Goal: Information Seeking & Learning: Learn about a topic

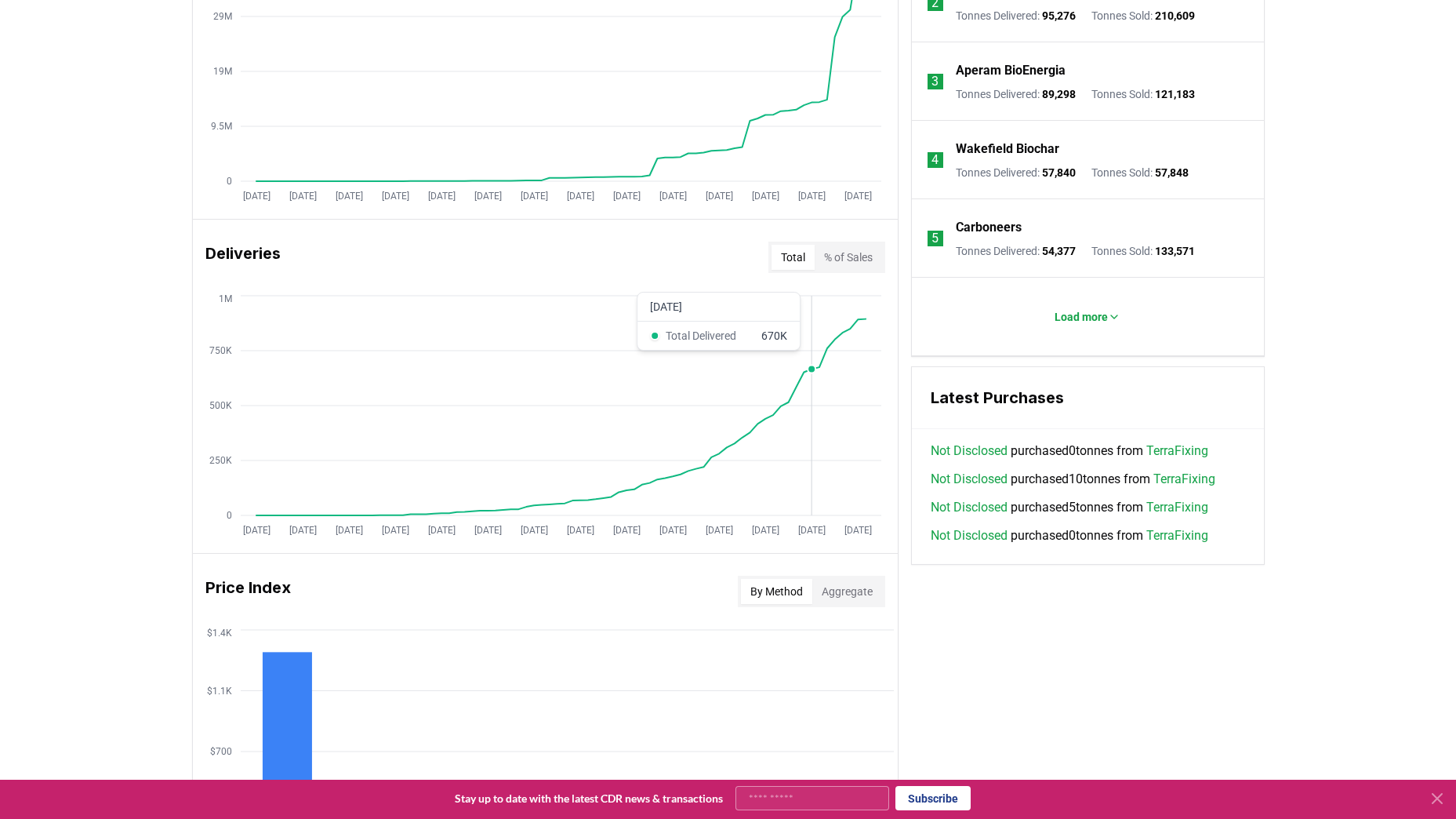
scroll to position [791, 0]
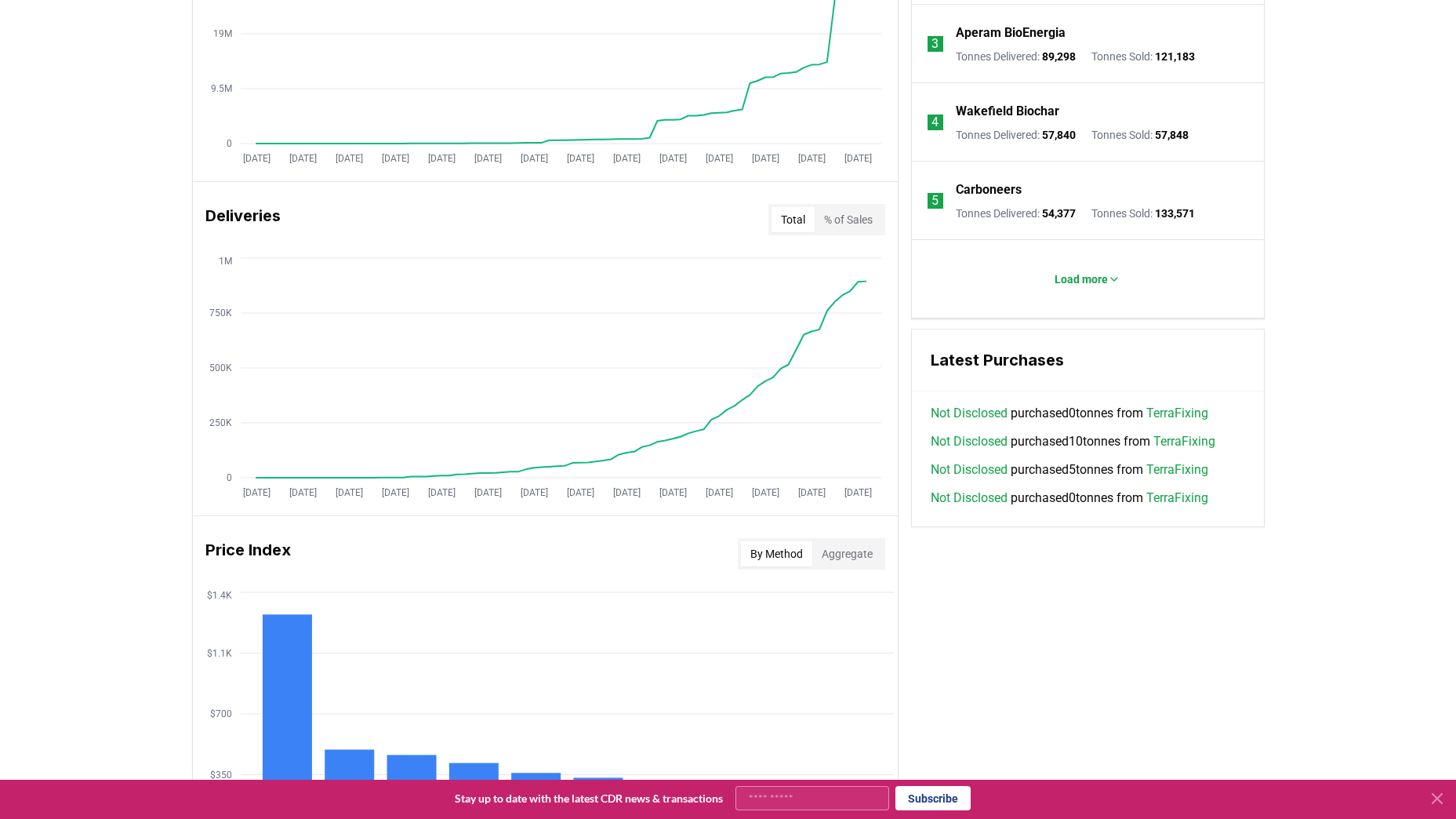
click at [822, 577] on div "Price Index By Method Aggregate" at bounding box center [545, 554] width 705 height 57
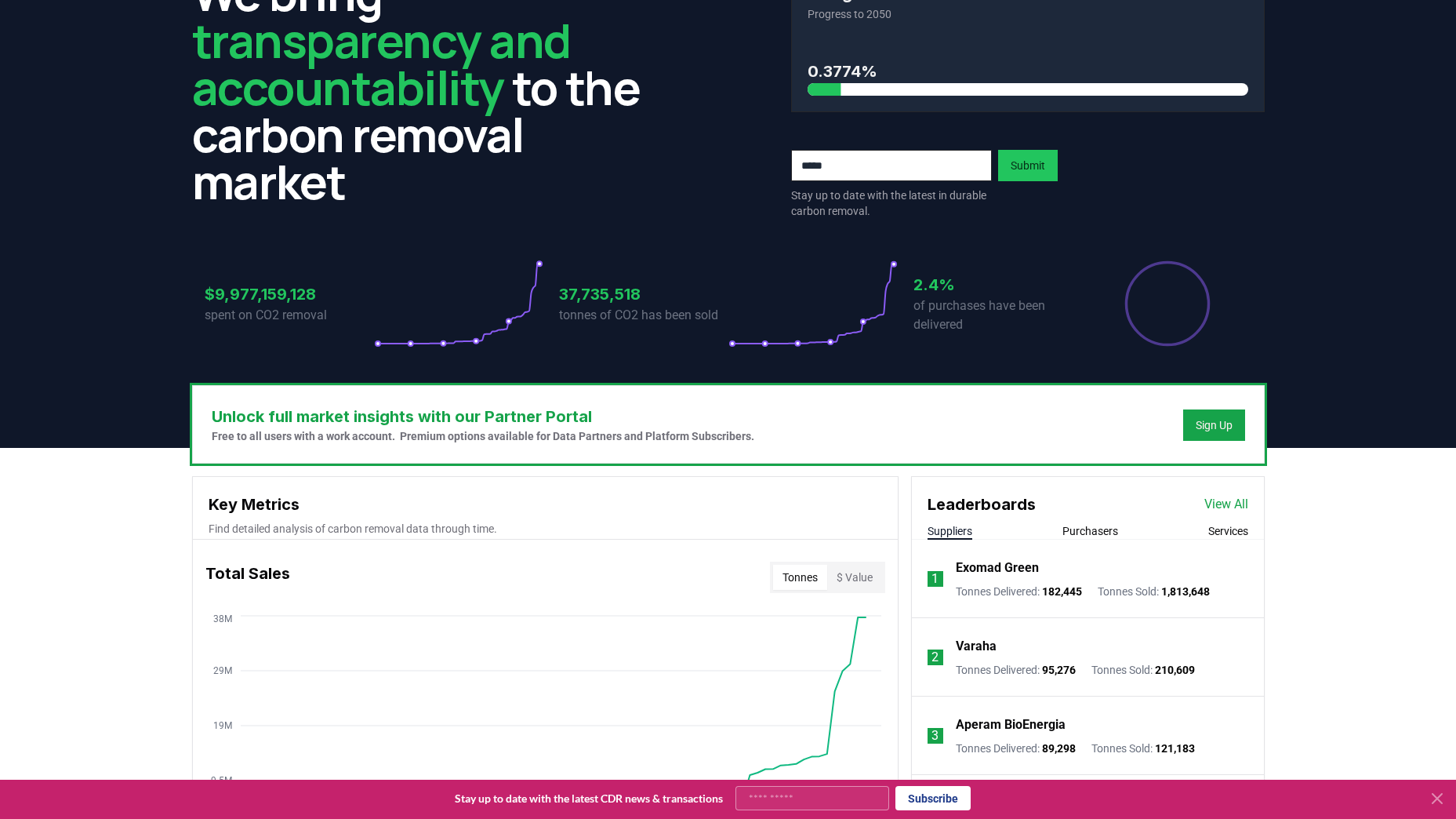
scroll to position [0, 0]
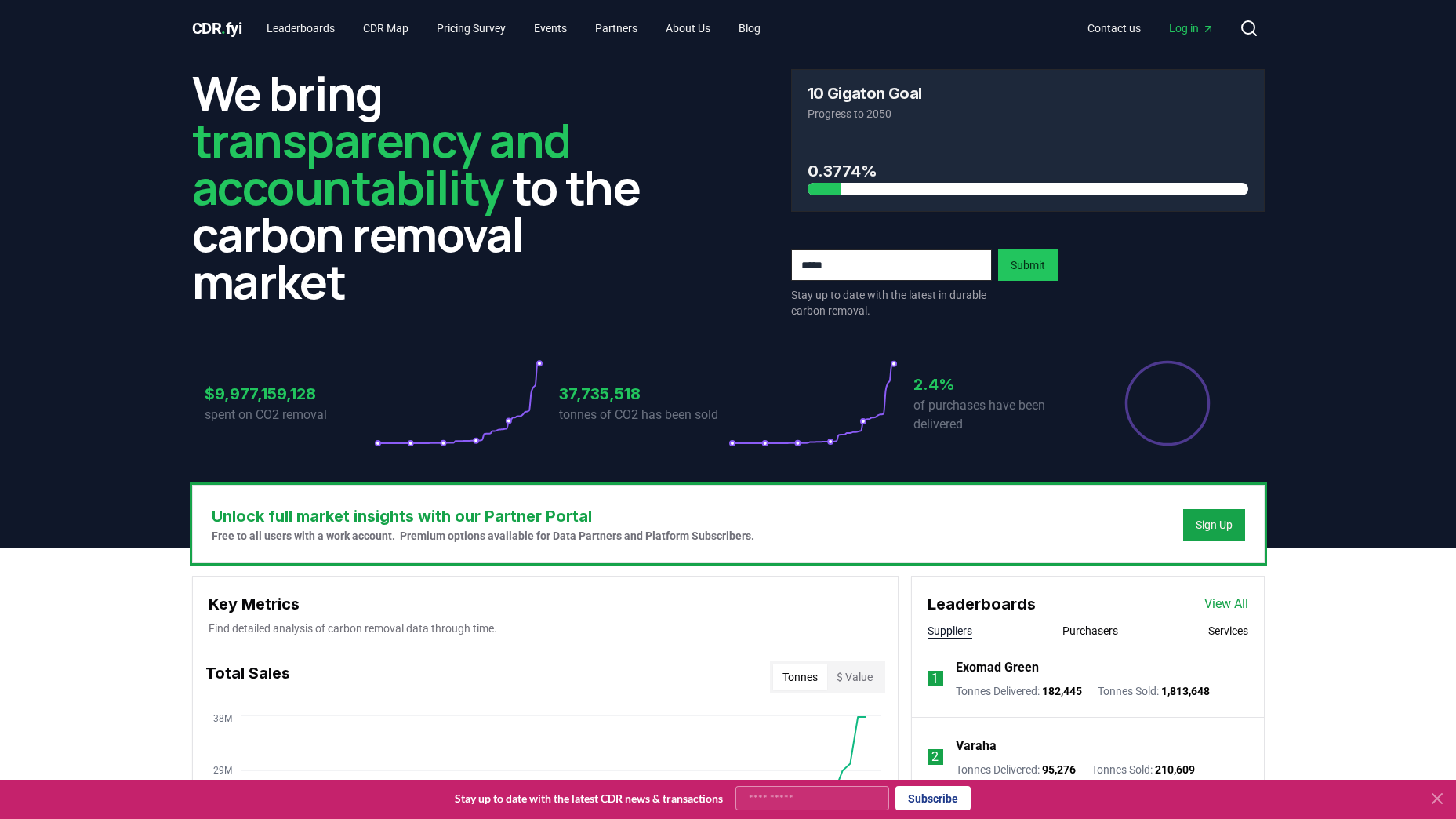
click at [301, 14] on div "CDR . fyi Leaderboards CDR Map Pricing Survey Events Partners About Us Blog Con…" at bounding box center [728, 28] width 1073 height 57
click at [295, 27] on link "Leaderboards" at bounding box center [301, 27] width 94 height 28
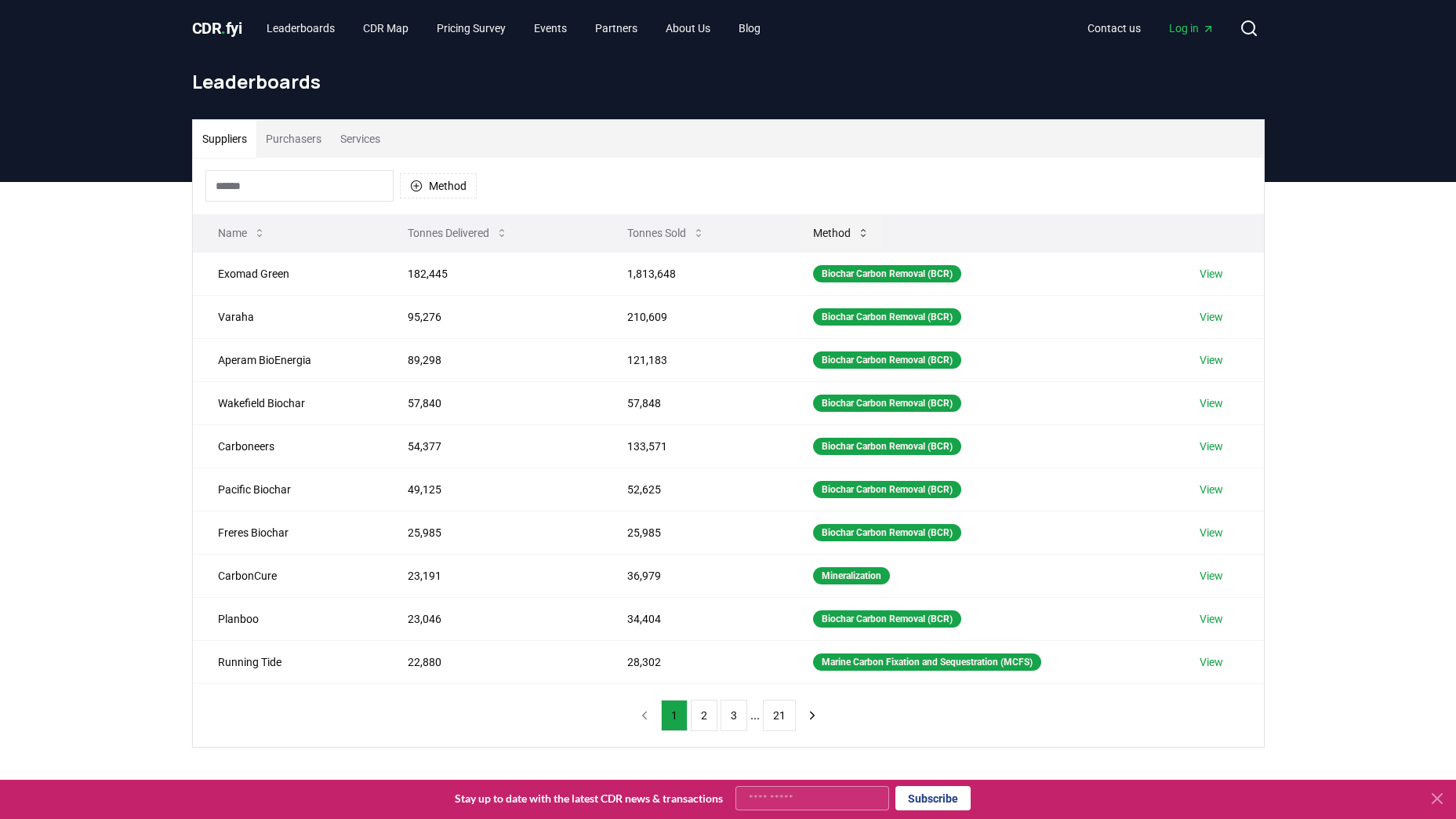
click at [857, 228] on icon at bounding box center [863, 232] width 13 height 13
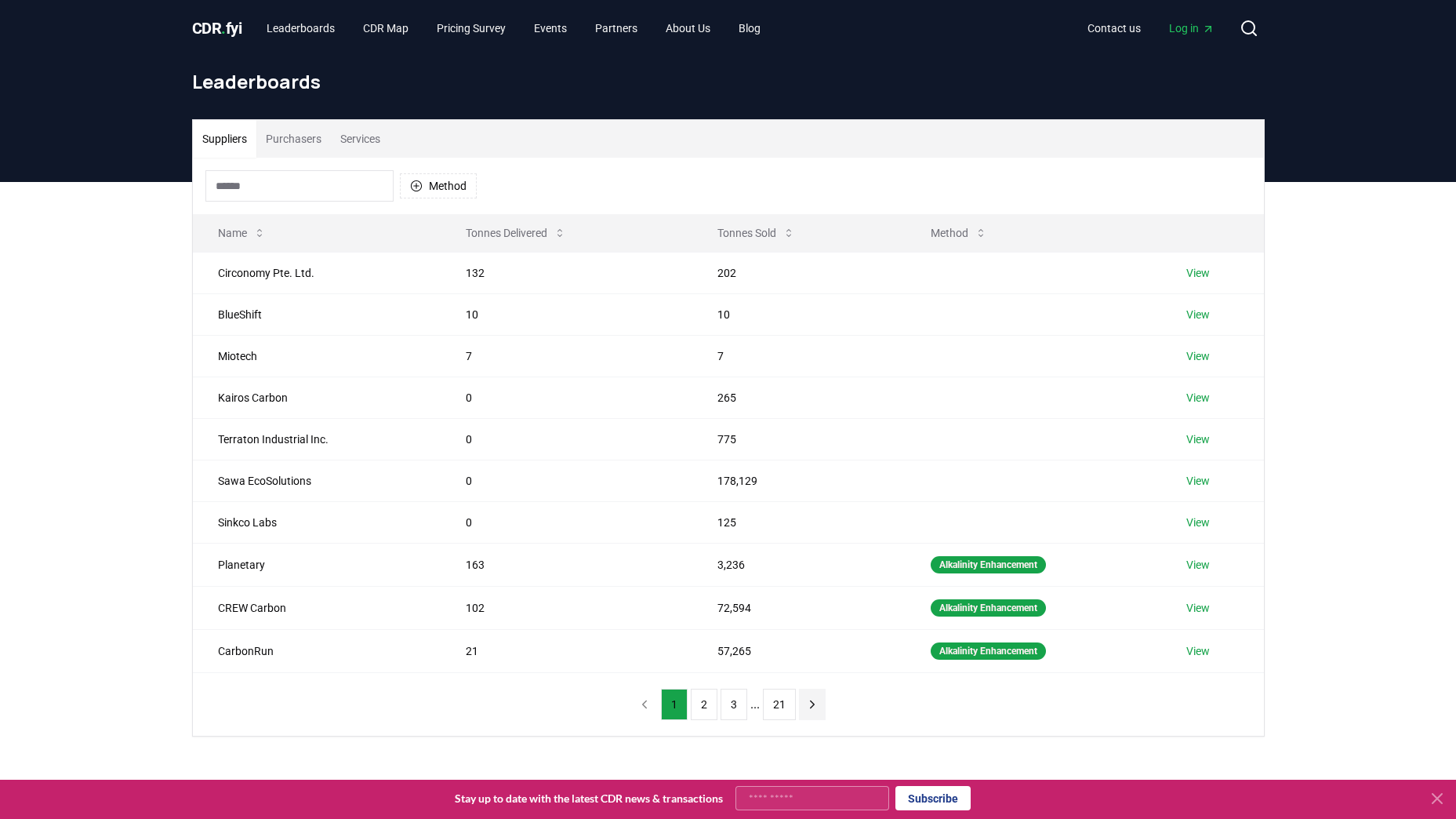
click at [811, 702] on icon "next page" at bounding box center [812, 704] width 14 height 14
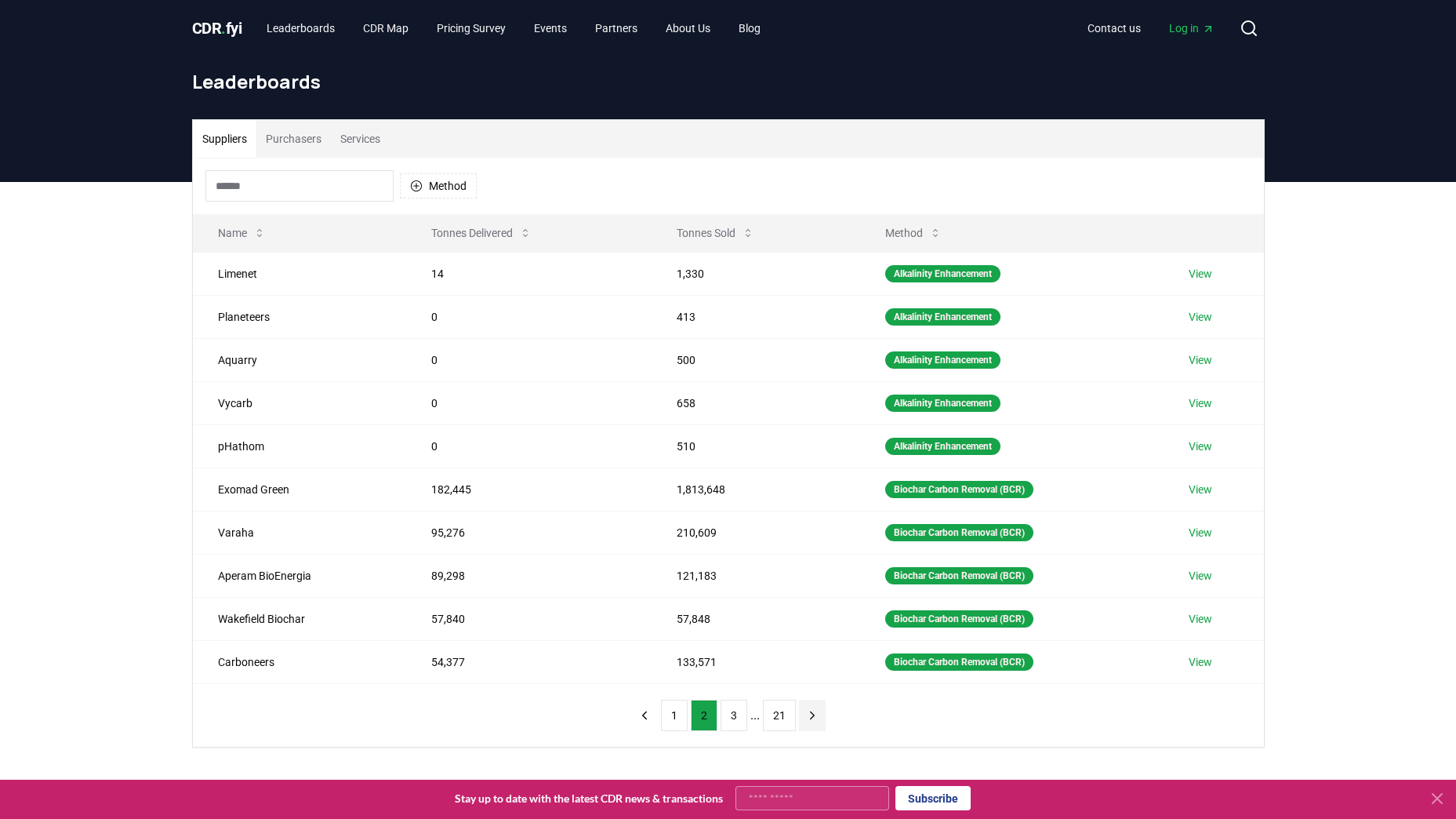
click at [811, 702] on button "next page" at bounding box center [811, 715] width 26 height 31
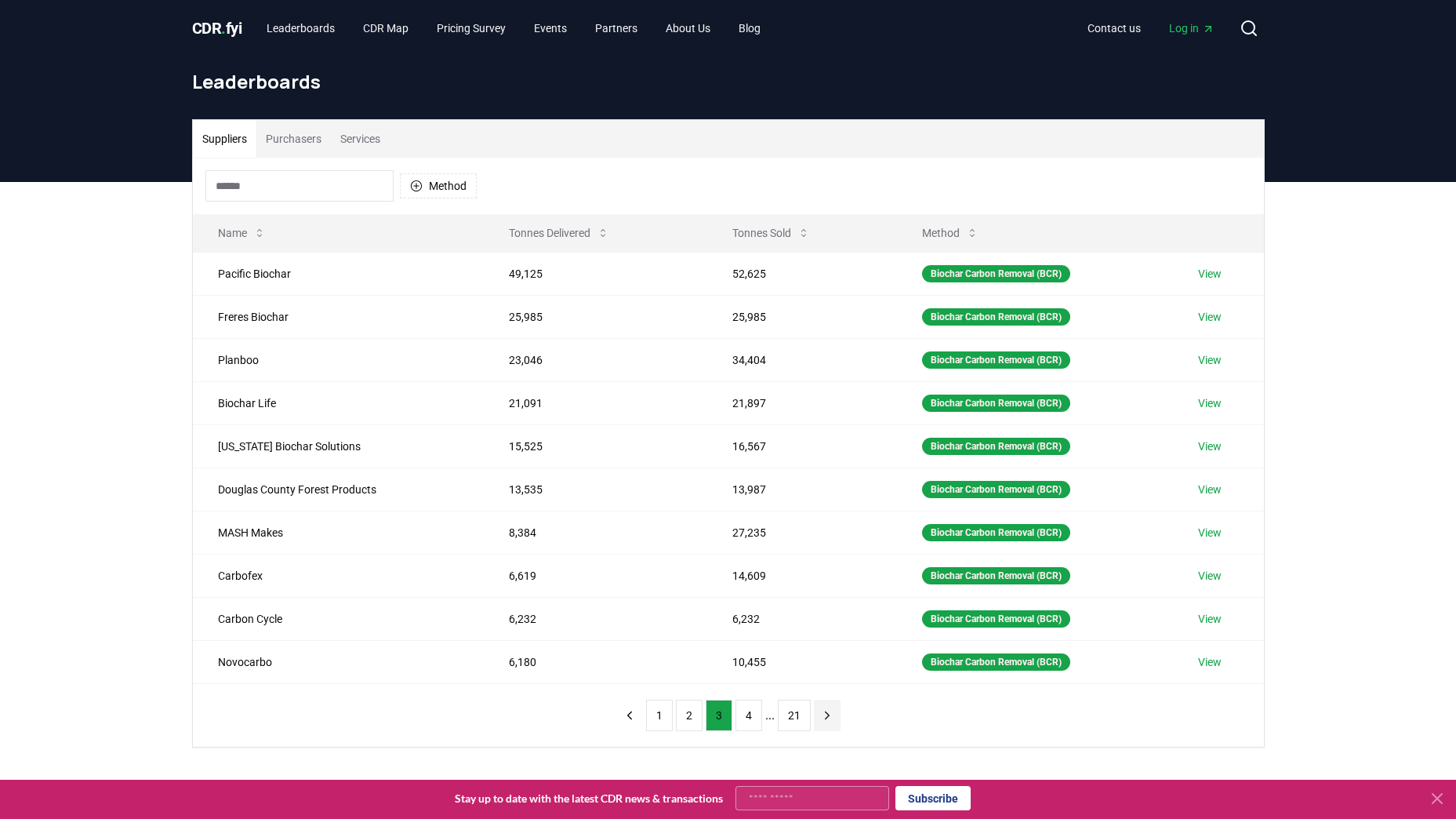
click at [814, 702] on button "next page" at bounding box center [827, 715] width 26 height 31
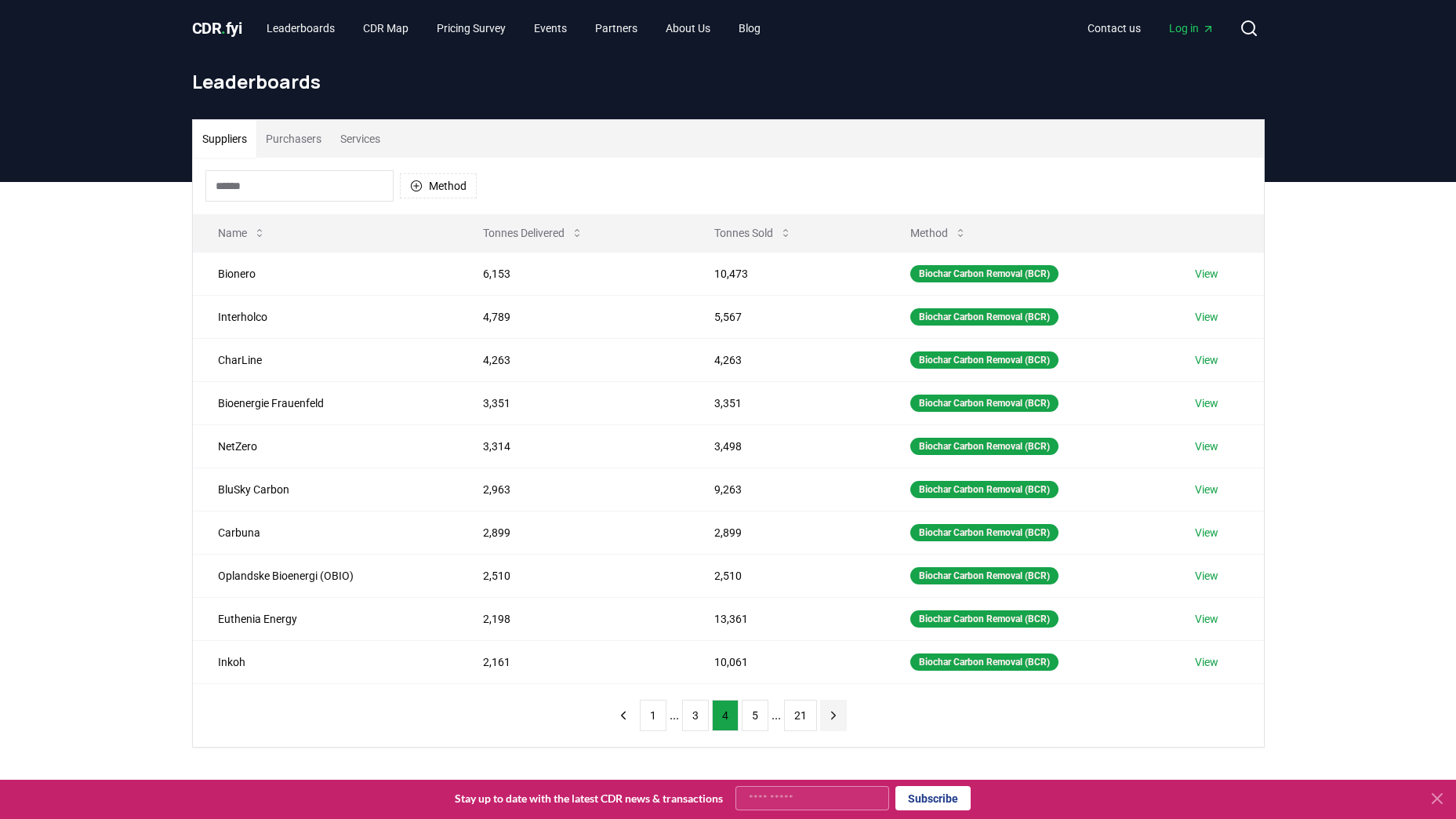
click at [811, 702] on button "21" at bounding box center [801, 715] width 33 height 31
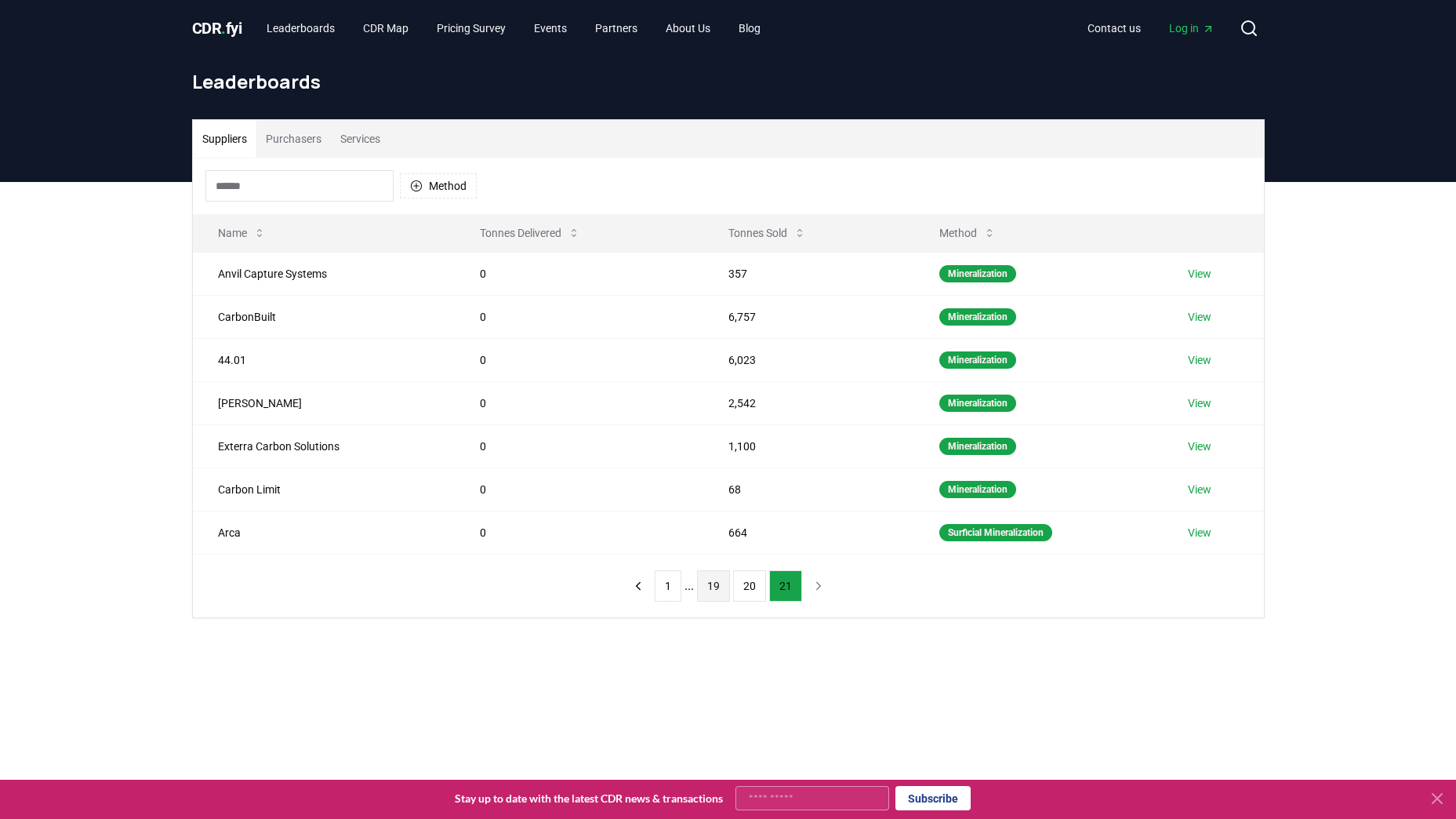
click at [704, 589] on button "19" at bounding box center [714, 586] width 33 height 31
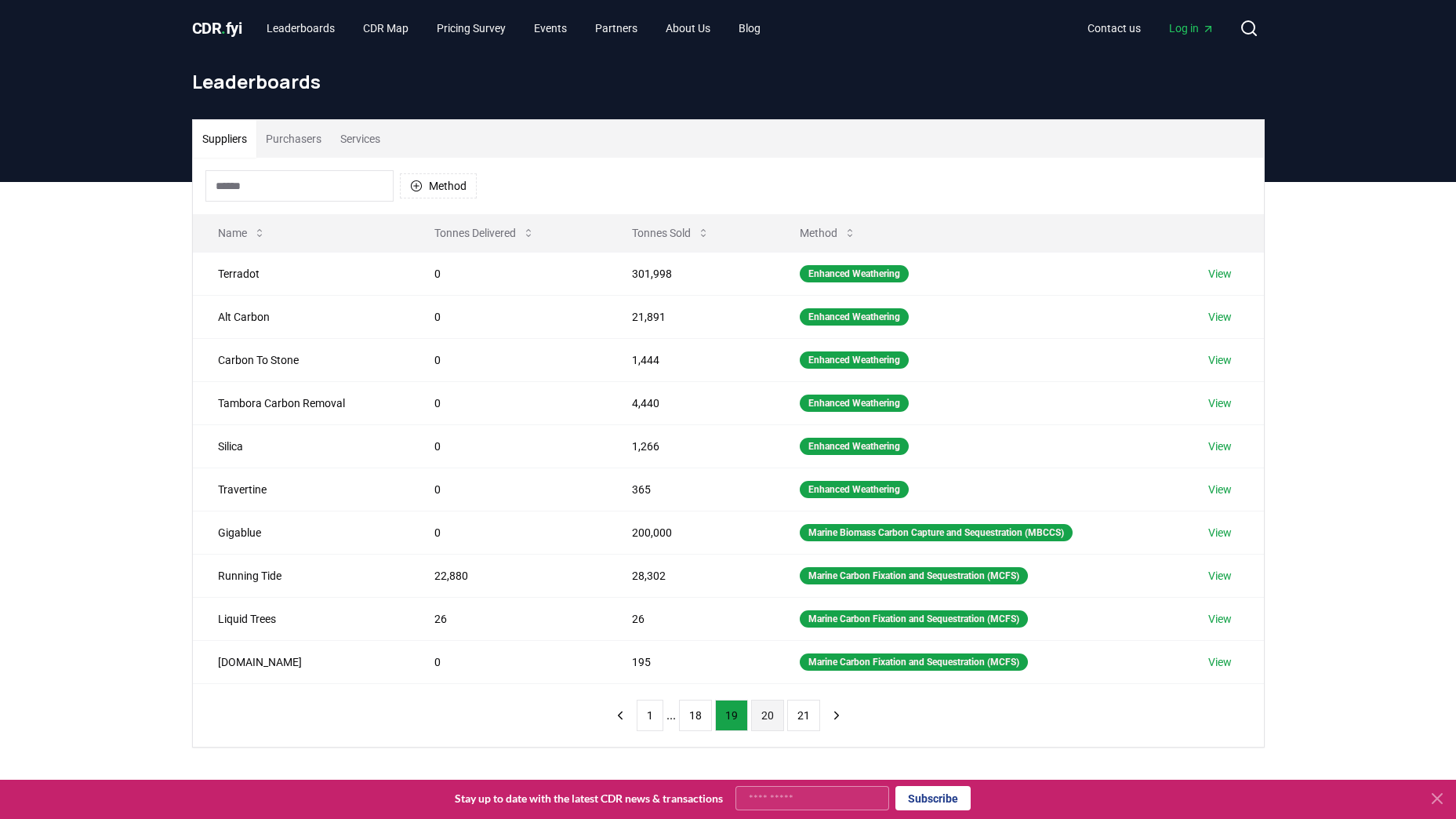
click at [758, 707] on button "20" at bounding box center [767, 715] width 33 height 31
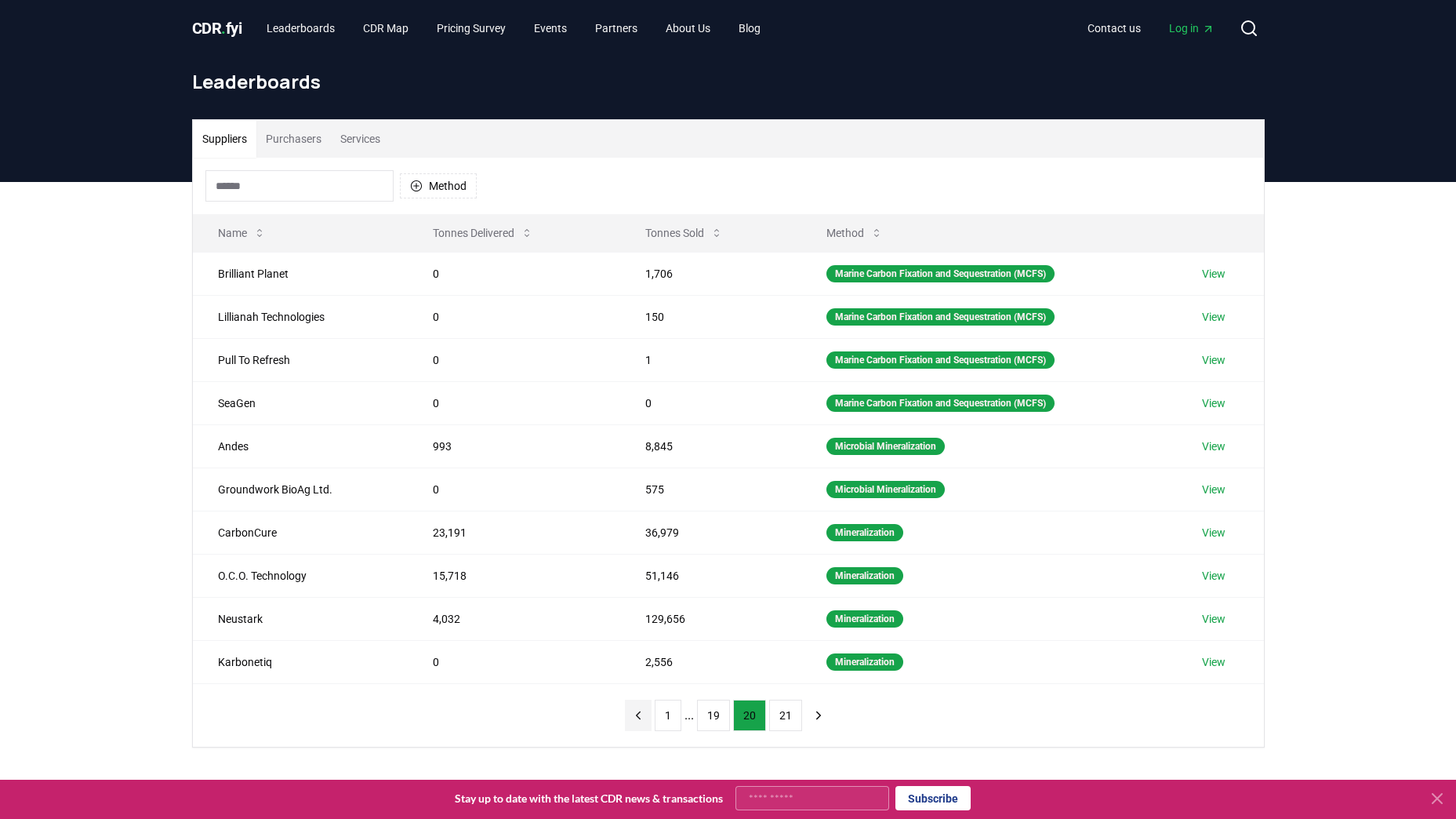
click at [634, 719] on icon "previous page" at bounding box center [638, 715] width 14 height 14
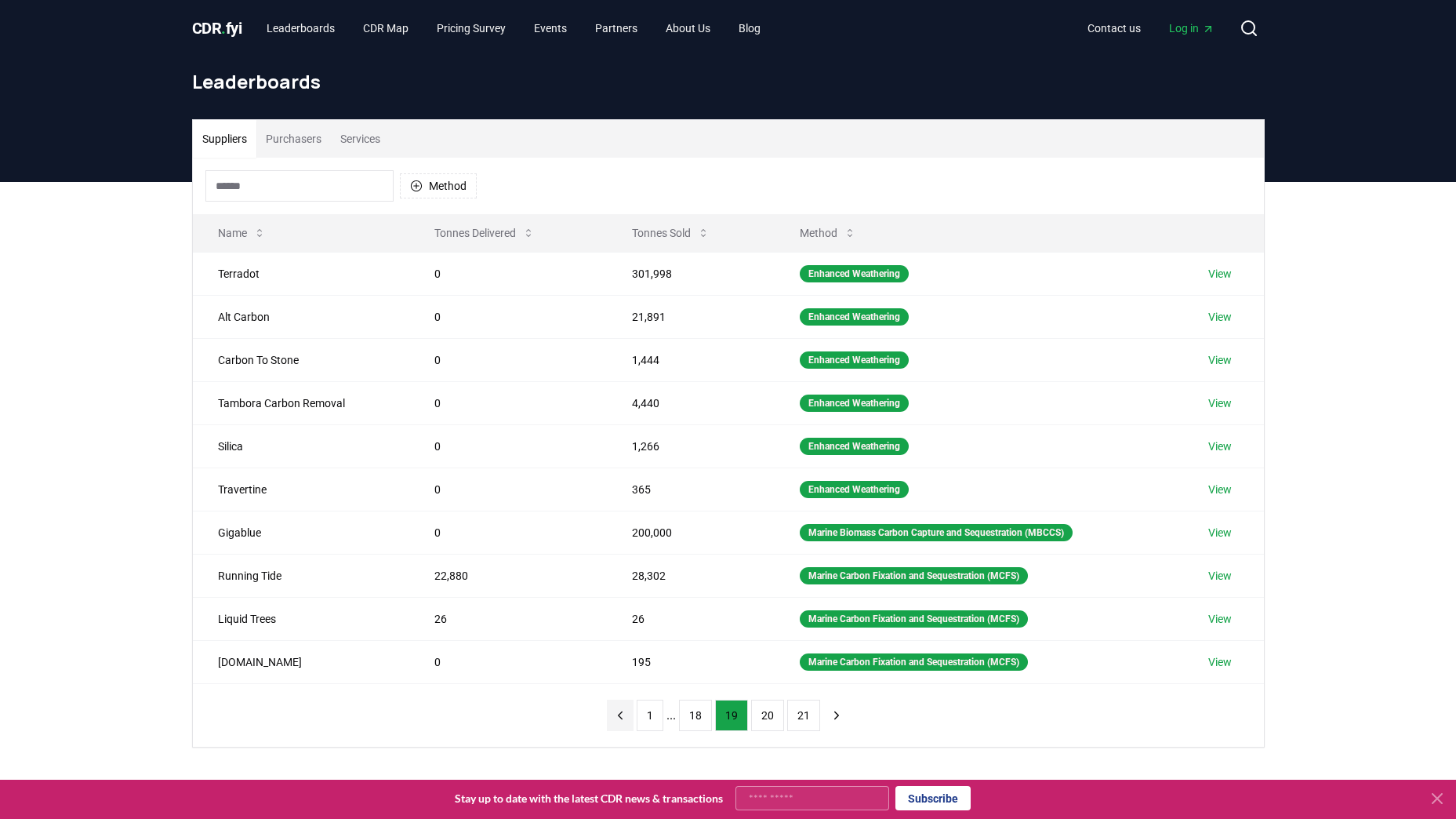
click at [634, 719] on button "previous page" at bounding box center [619, 715] width 26 height 31
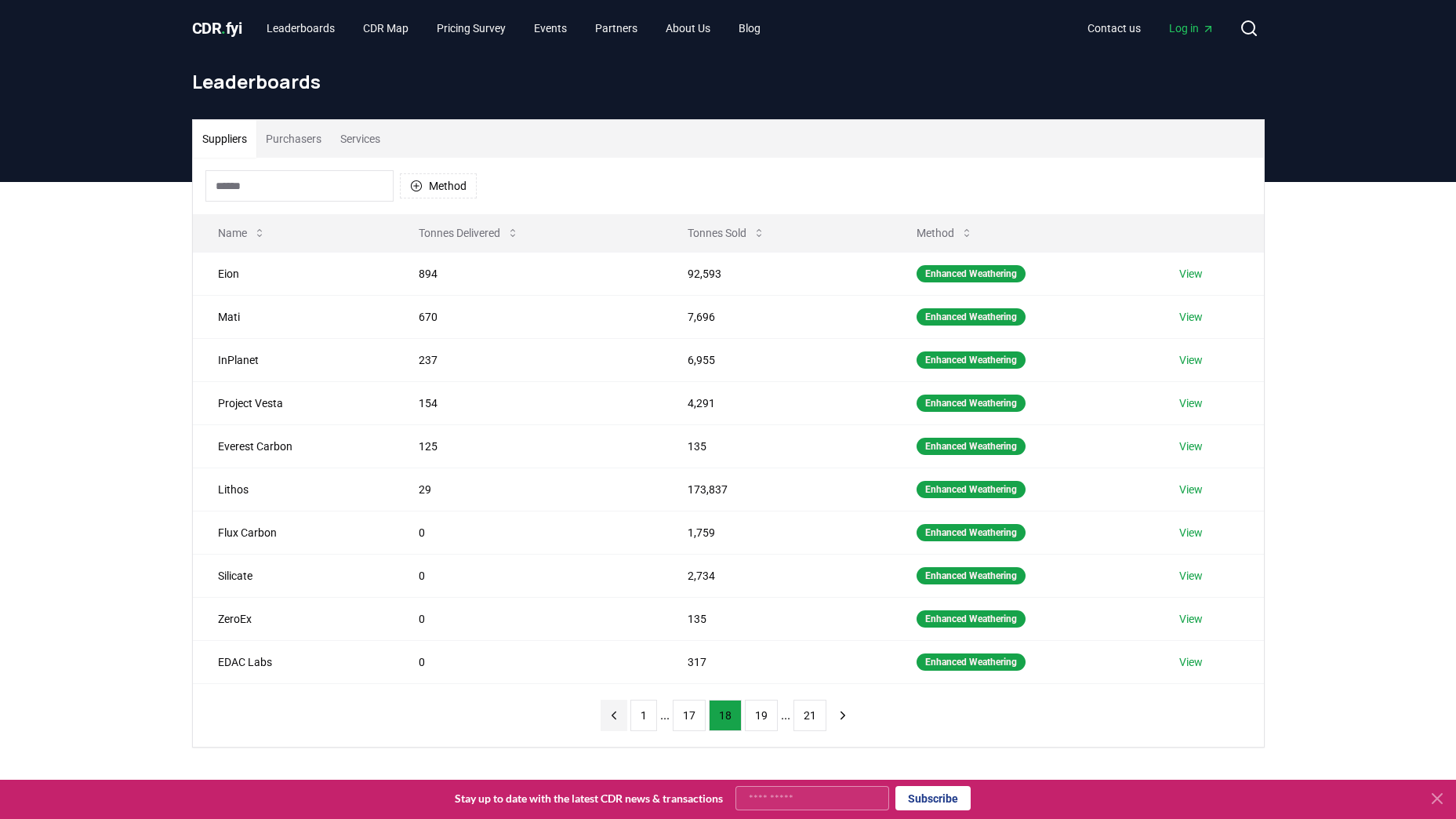
click at [617, 719] on icon "previous page" at bounding box center [613, 715] width 14 height 14
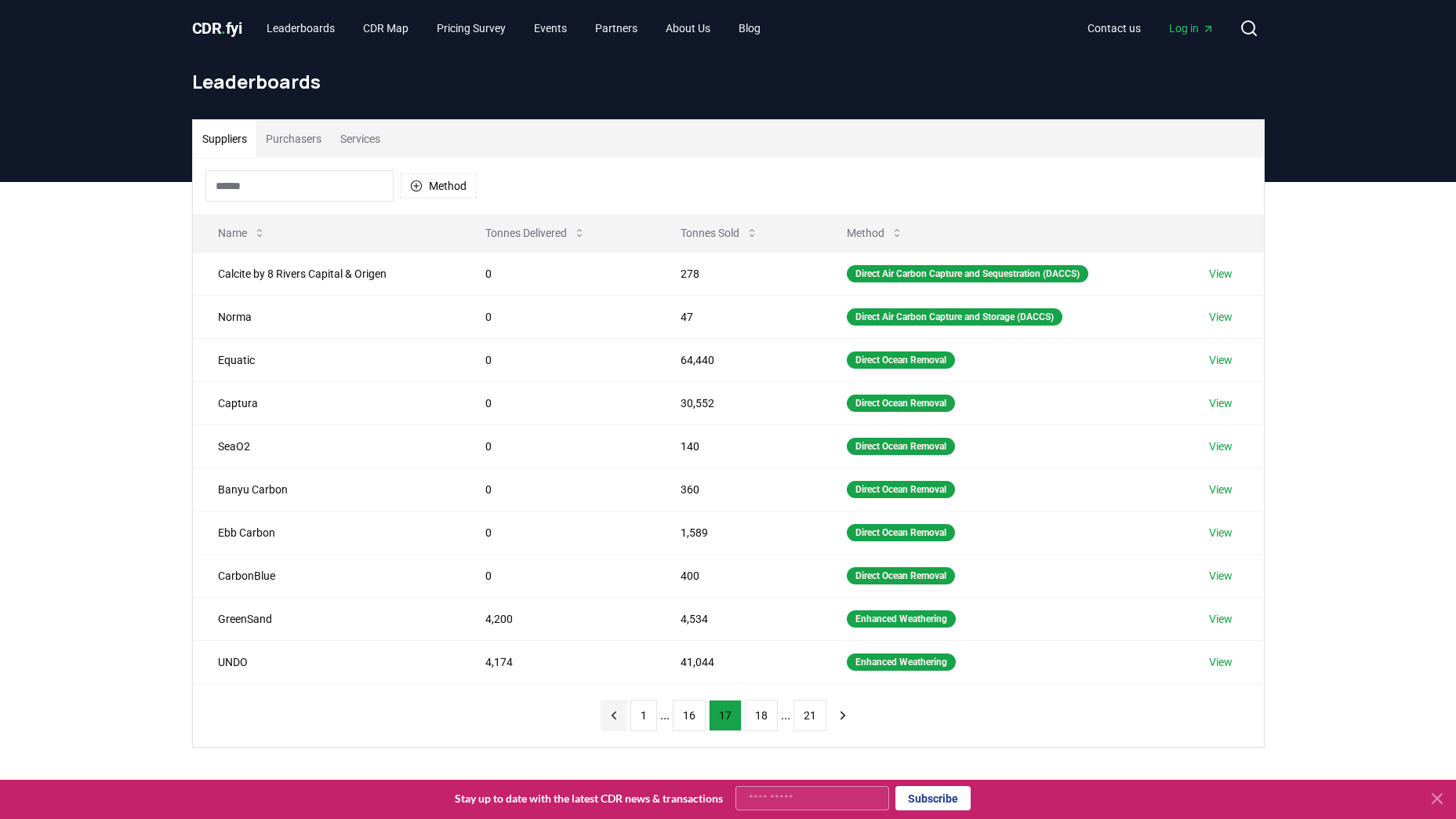
click at [617, 719] on icon "previous page" at bounding box center [613, 715] width 14 height 14
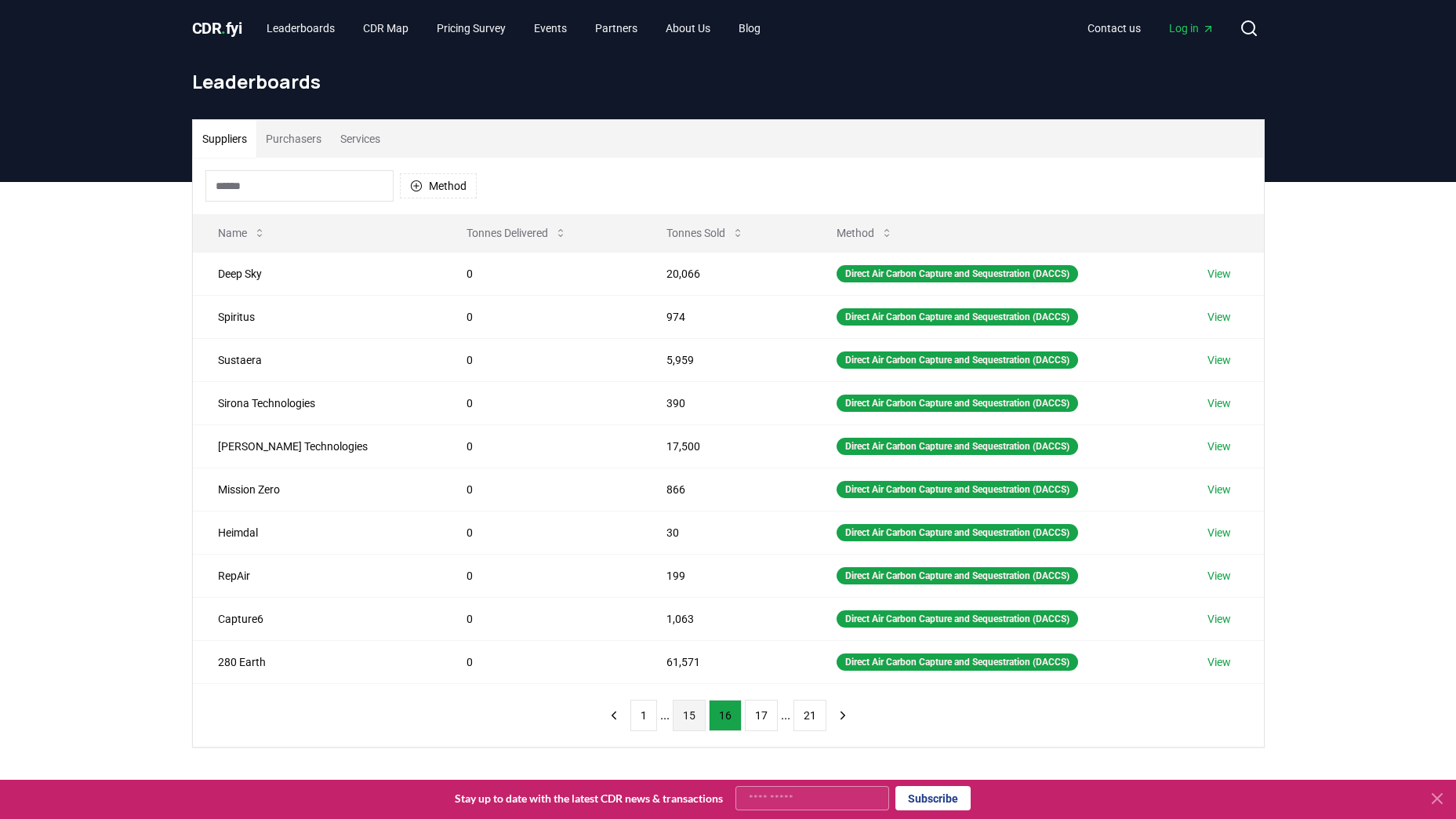
click at [687, 711] on button "15" at bounding box center [689, 715] width 33 height 31
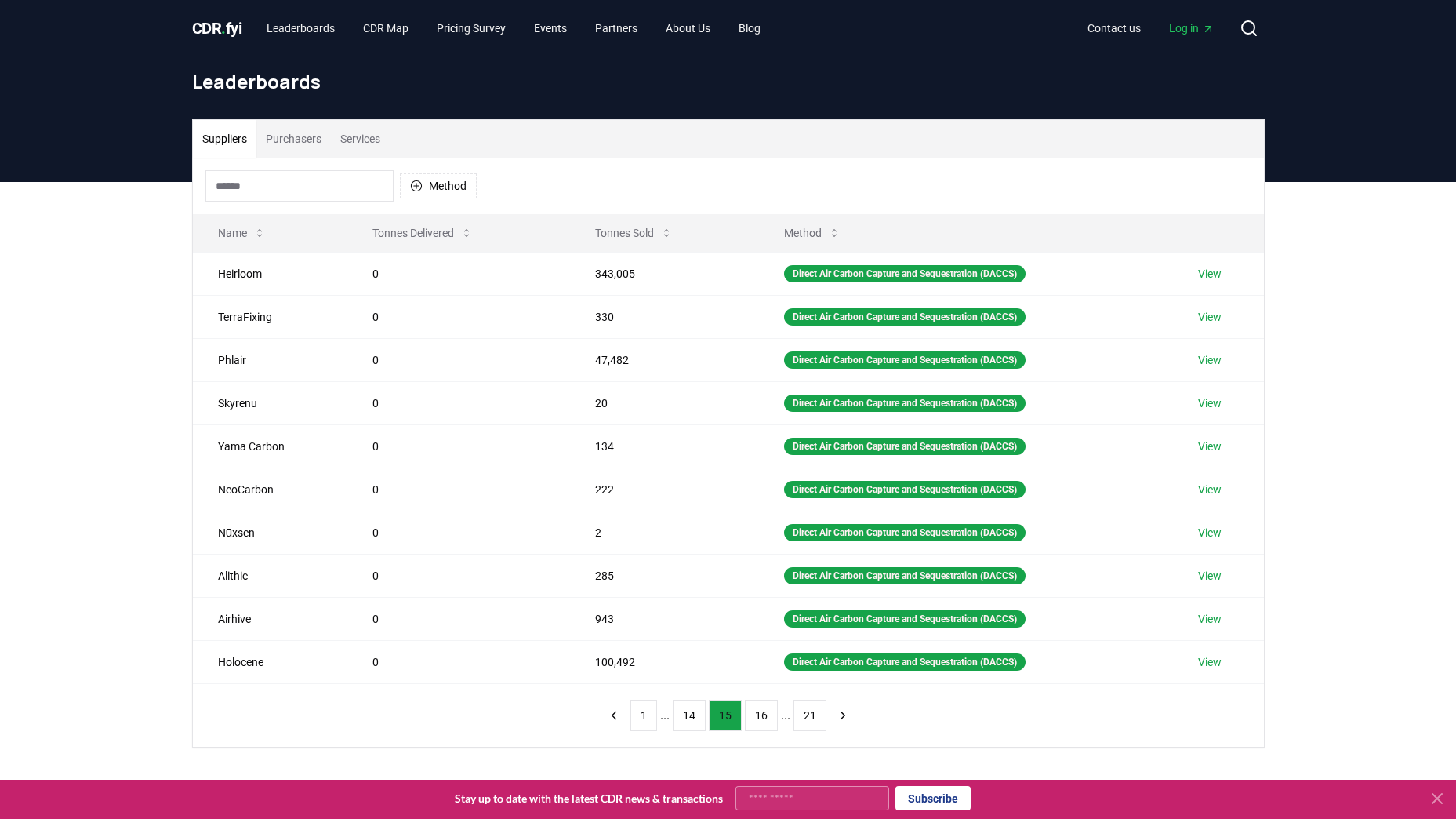
click at [687, 711] on button "14" at bounding box center [689, 715] width 33 height 31
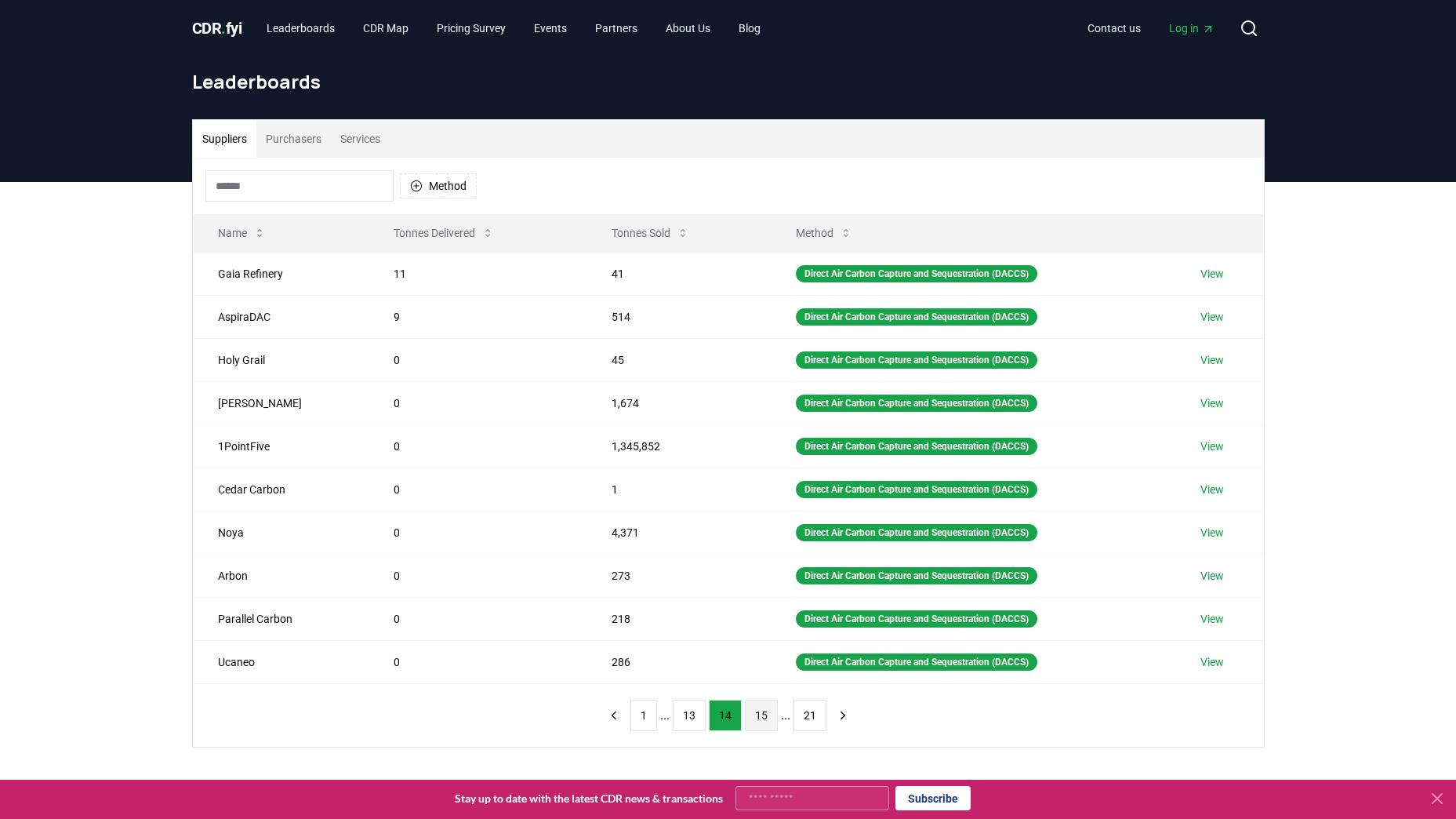
click at [687, 711] on button "13" at bounding box center [689, 715] width 33 height 31
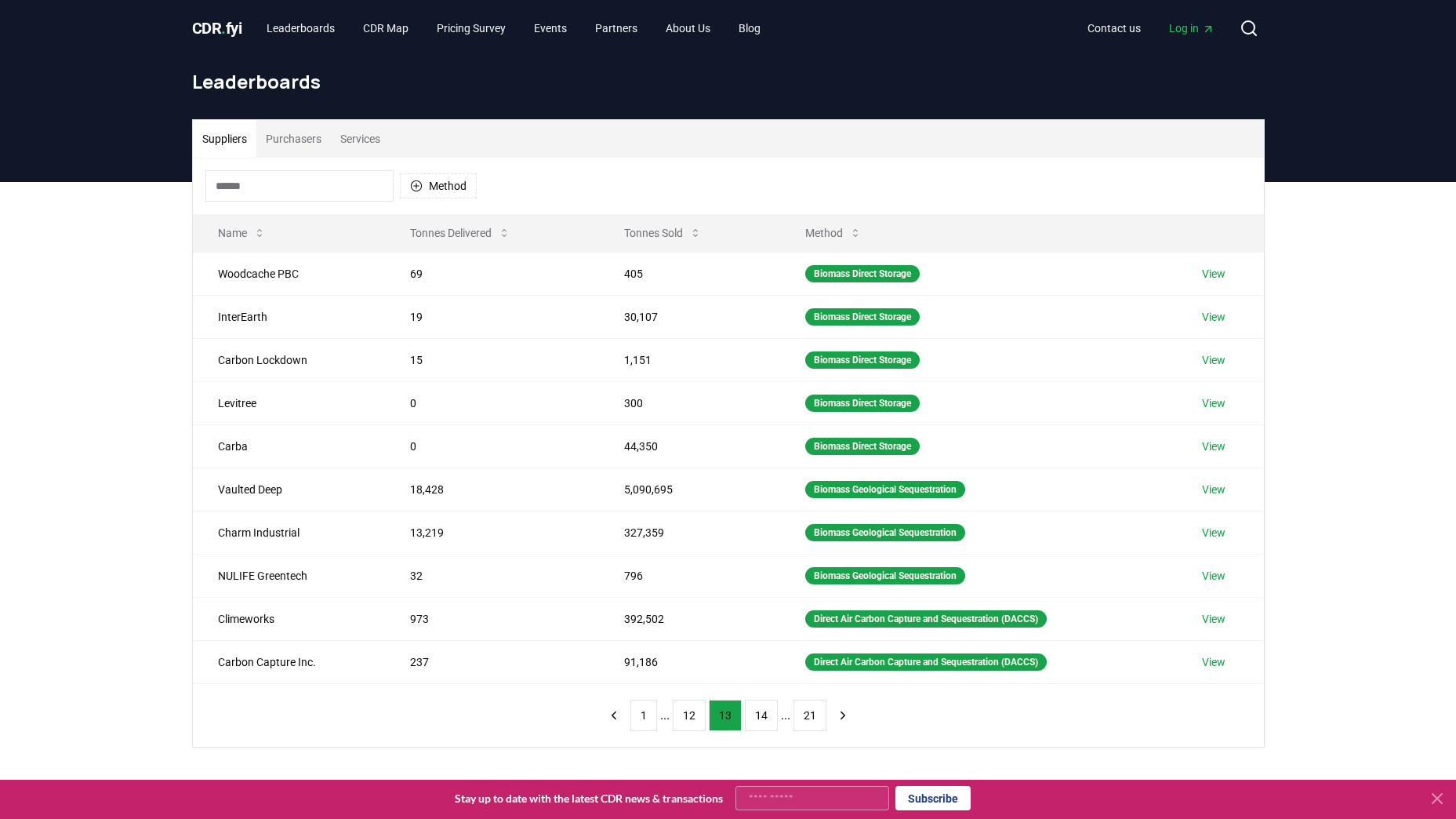
click at [687, 711] on button "12" at bounding box center [689, 715] width 33 height 31
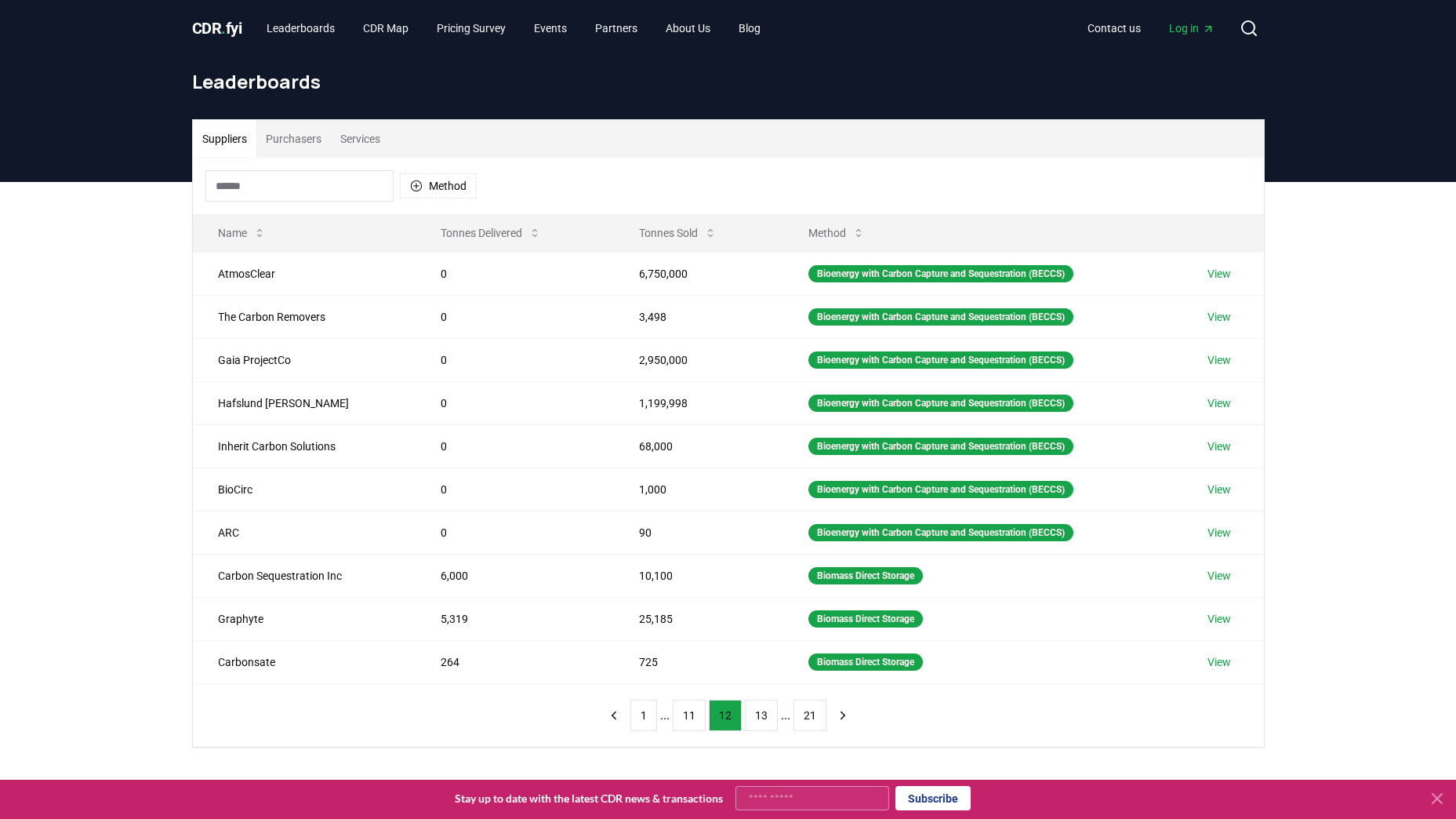
click at [687, 711] on button "11" at bounding box center [689, 715] width 33 height 31
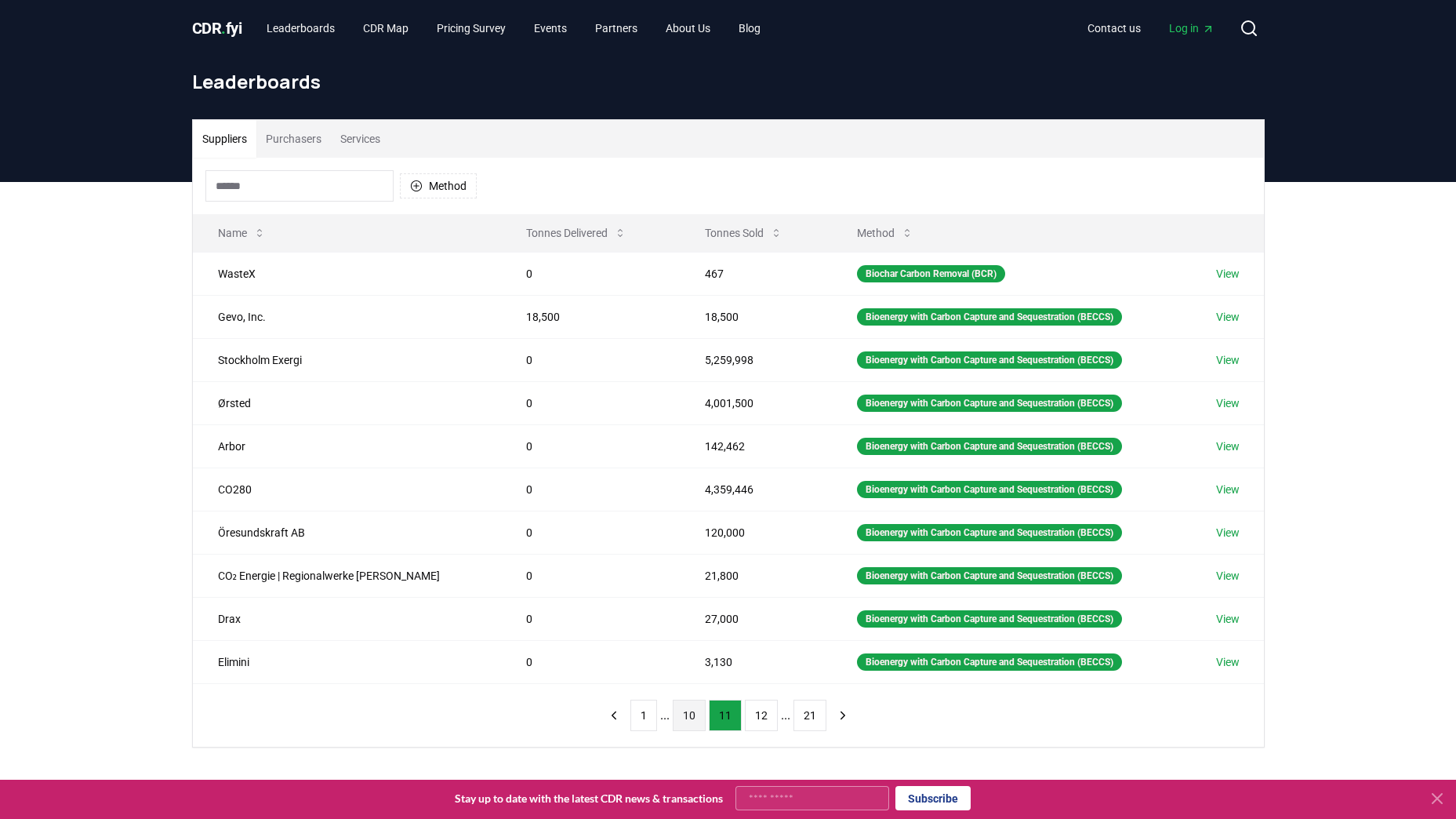
click at [697, 718] on button "10" at bounding box center [689, 715] width 33 height 31
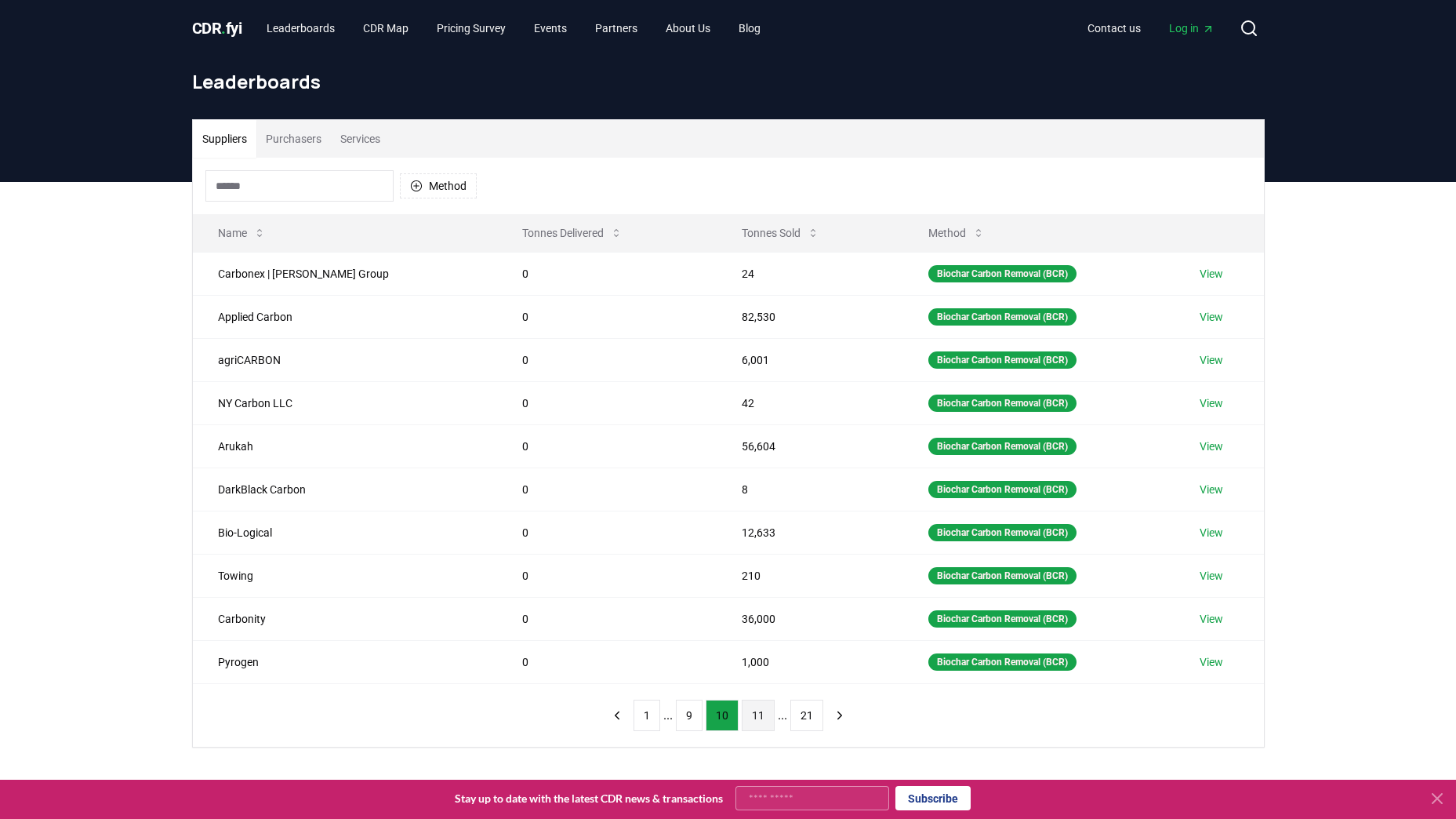
click at [755, 711] on button "11" at bounding box center [759, 715] width 33 height 31
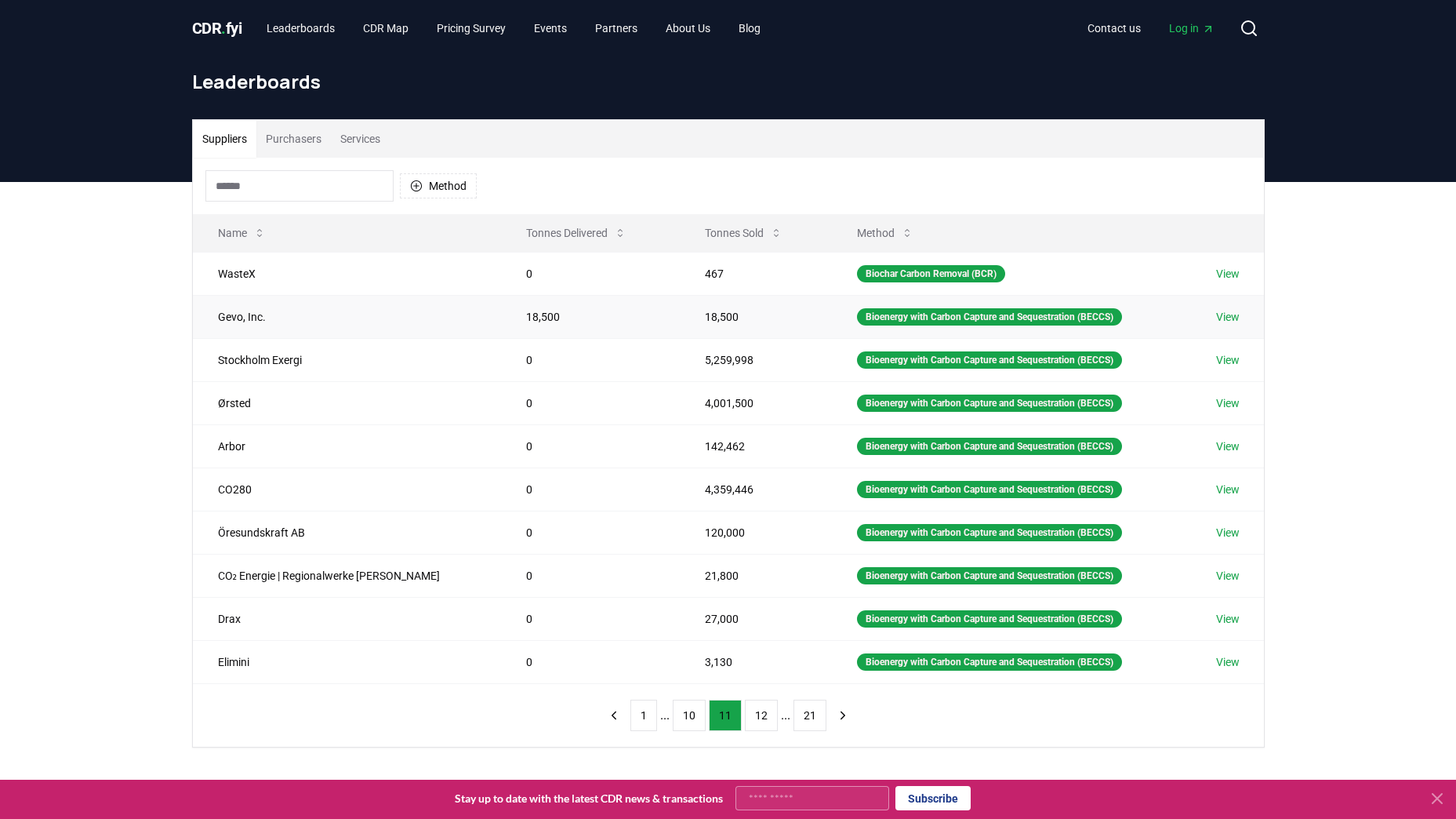
click at [235, 322] on td "Gevo, Inc." at bounding box center [347, 316] width 309 height 43
copy td "Gevo, Inc."
click at [1236, 318] on link "View" at bounding box center [1228, 317] width 23 height 16
